Goal: Find specific page/section: Find specific page/section

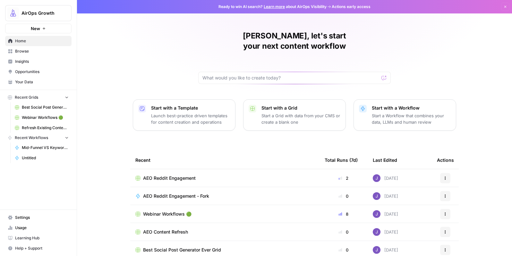
click at [39, 53] on span "Browse" at bounding box center [42, 51] width 54 height 6
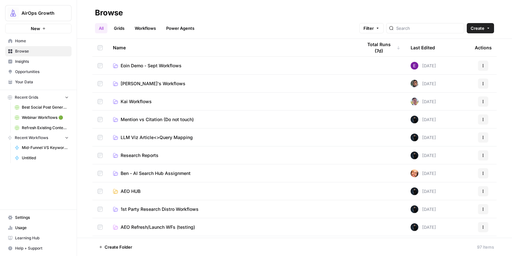
click at [27, 63] on span "Insights" at bounding box center [42, 62] width 54 height 6
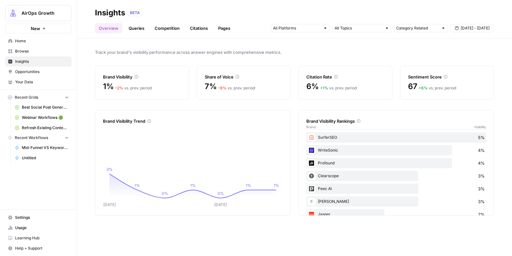
click at [138, 78] on icon at bounding box center [136, 77] width 4 height 4
click at [136, 77] on icon at bounding box center [136, 77] width 4 height 4
